Goal: Share content

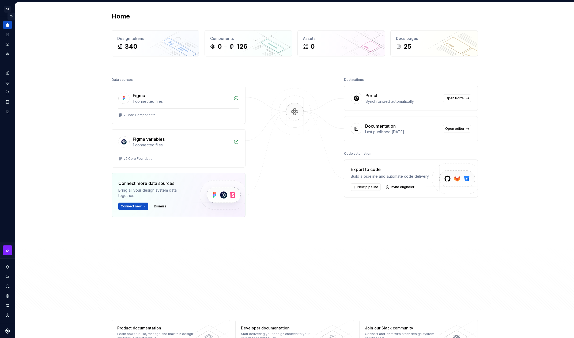
click at [10, 17] on button "Expand sidebar" at bounding box center [10, 16] width 7 height 7
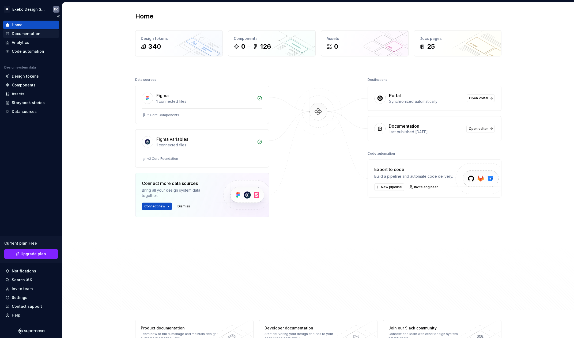
click at [36, 35] on div "Documentation" at bounding box center [26, 33] width 29 height 5
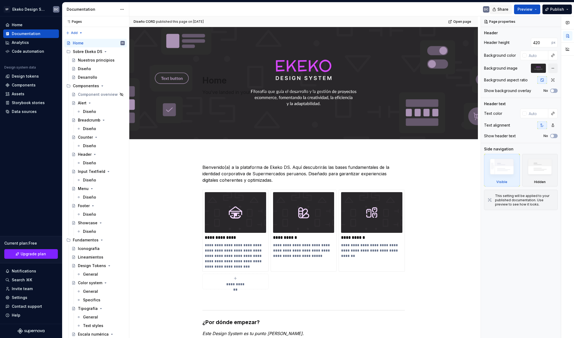
click at [502, 11] on span "Share" at bounding box center [502, 9] width 11 height 5
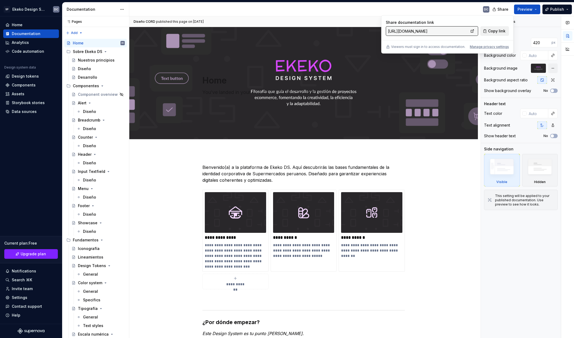
click at [497, 33] on span "Copy link" at bounding box center [496, 30] width 17 height 5
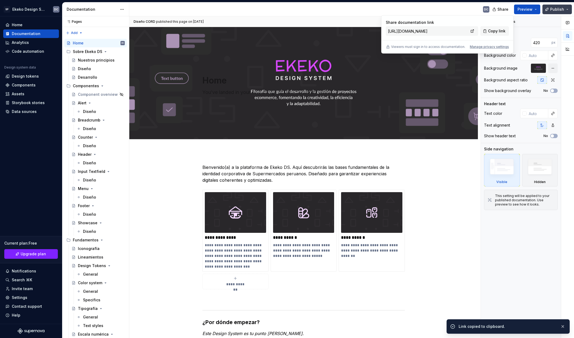
click at [564, 10] on span "Publish" at bounding box center [557, 9] width 14 height 5
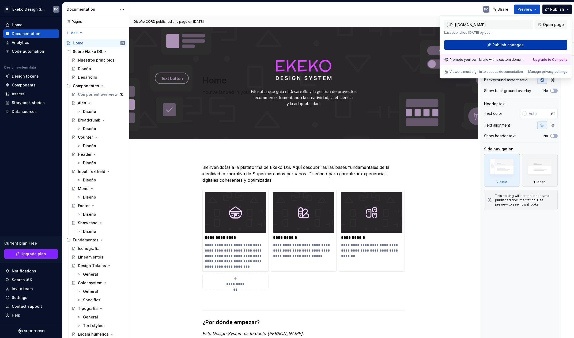
click at [548, 44] on button "Publish changes" at bounding box center [505, 45] width 123 height 10
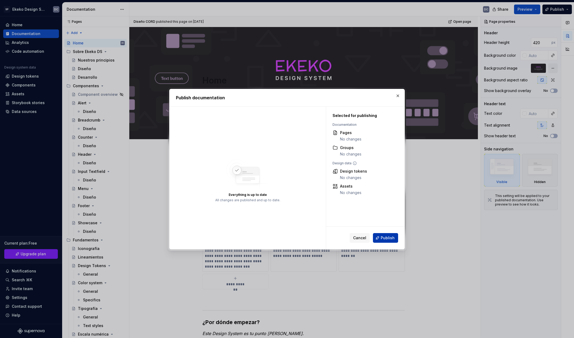
click at [388, 241] on button "Publish" at bounding box center [385, 238] width 25 height 10
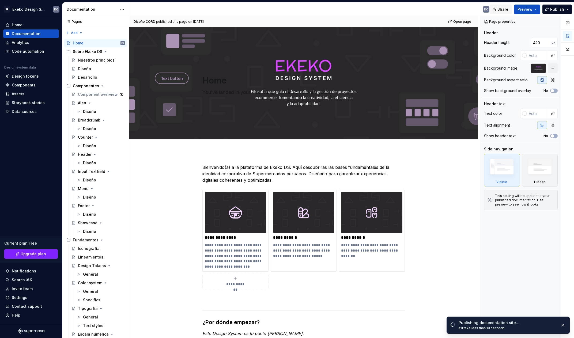
click at [503, 7] on span "Share" at bounding box center [502, 9] width 11 height 5
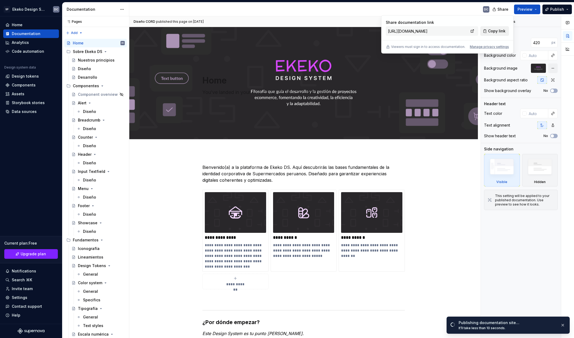
drag, startPoint x: 497, startPoint y: 32, endPoint x: 508, endPoint y: 30, distance: 11.0
click at [497, 32] on span "Copy link" at bounding box center [496, 30] width 17 height 5
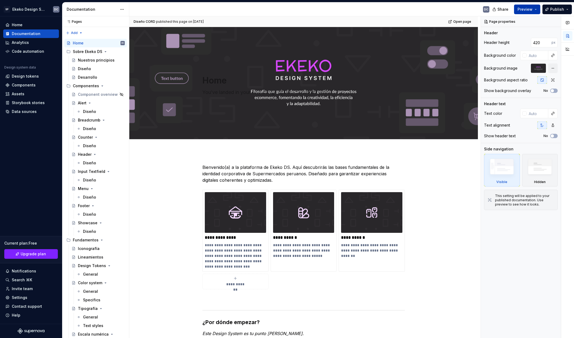
click at [534, 10] on button "Preview" at bounding box center [527, 10] width 26 height 10
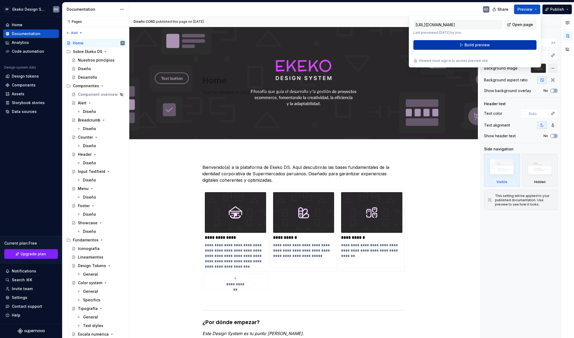
click at [481, 43] on span "Build preview" at bounding box center [477, 44] width 25 height 5
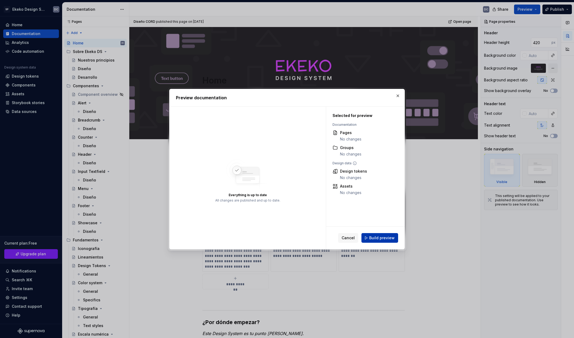
click at [387, 237] on span "Build preview" at bounding box center [381, 237] width 25 height 5
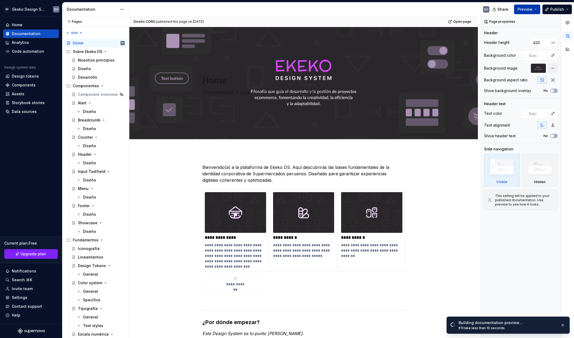
click at [536, 9] on button "Preview" at bounding box center [527, 10] width 26 height 10
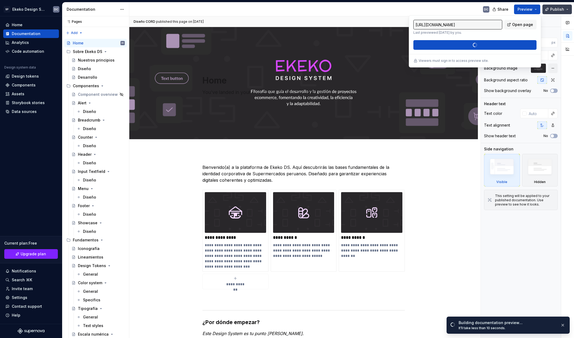
click at [551, 11] on button "Publish" at bounding box center [556, 10] width 29 height 10
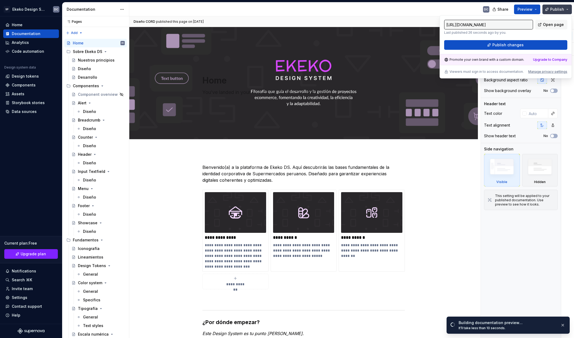
type textarea "*"
click at [555, 27] on span "Open page" at bounding box center [553, 24] width 21 height 5
